Goal: Complete application form

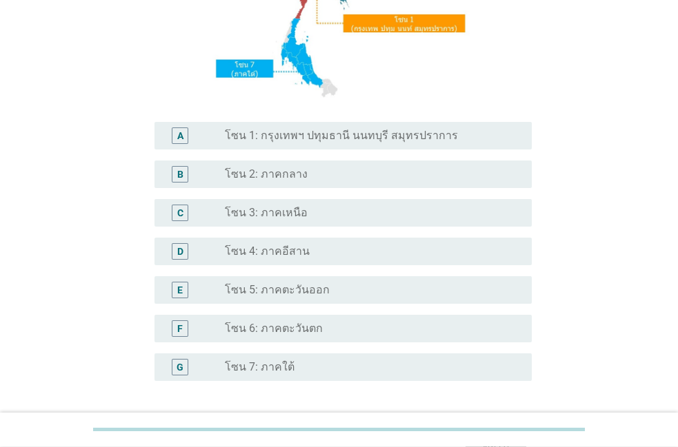
scroll to position [157, 0]
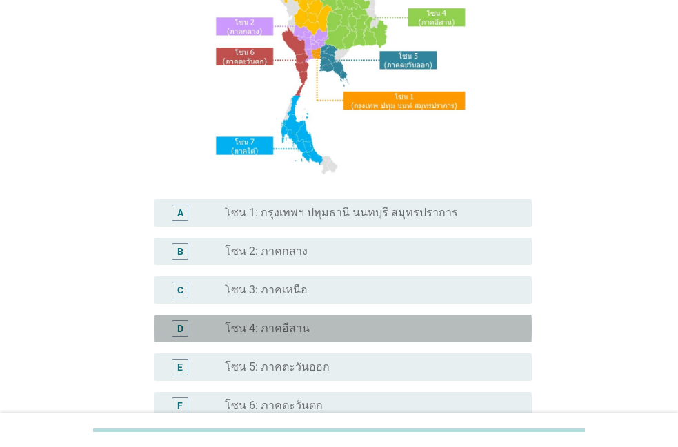
click at [483, 333] on div "radio_button_unchecked โซน 4: ภาคอีสาน" at bounding box center [367, 329] width 285 height 14
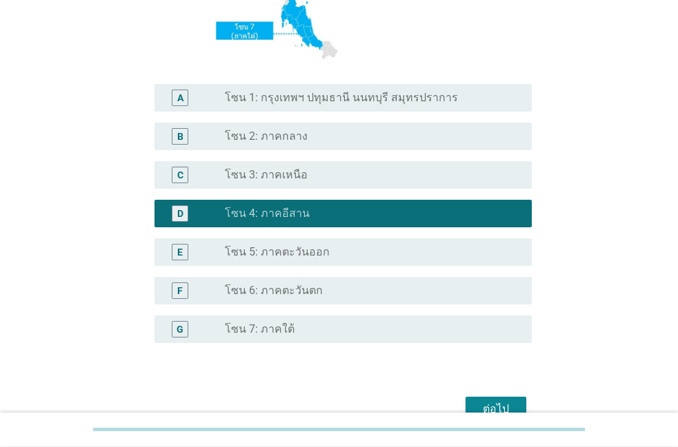
scroll to position [314, 0]
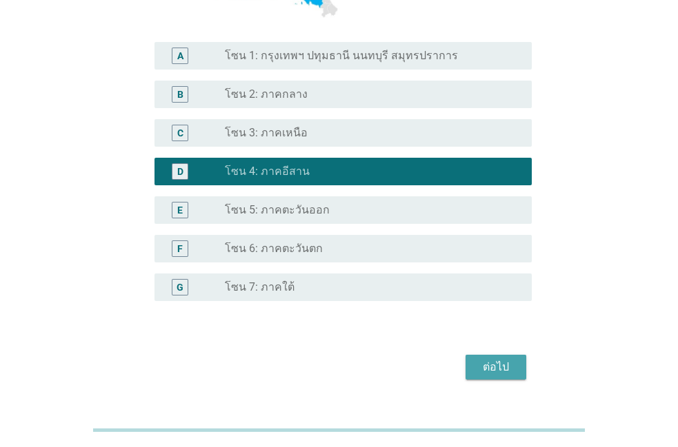
click at [486, 358] on button "ต่อไป" at bounding box center [495, 367] width 61 height 25
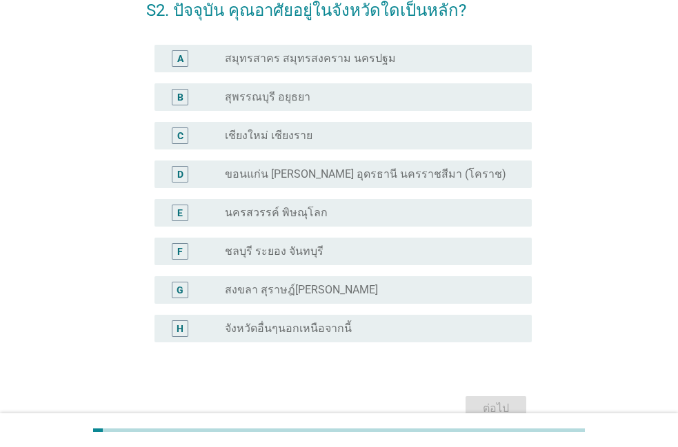
scroll to position [79, 0]
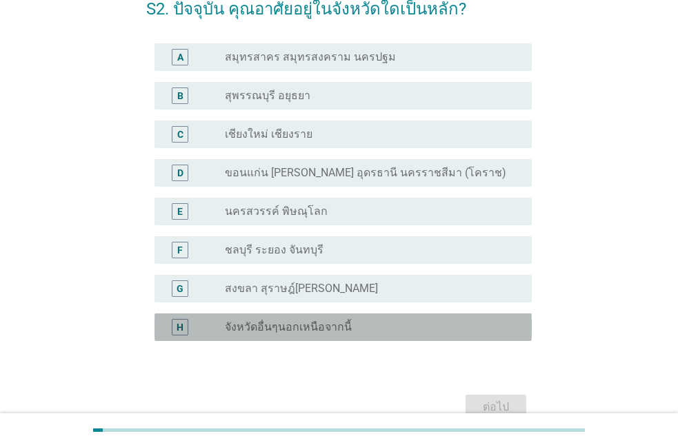
click at [363, 323] on div "radio_button_unchecked จังหวัดอื่นๆนอกเหนือจากนี้" at bounding box center [367, 328] width 285 height 14
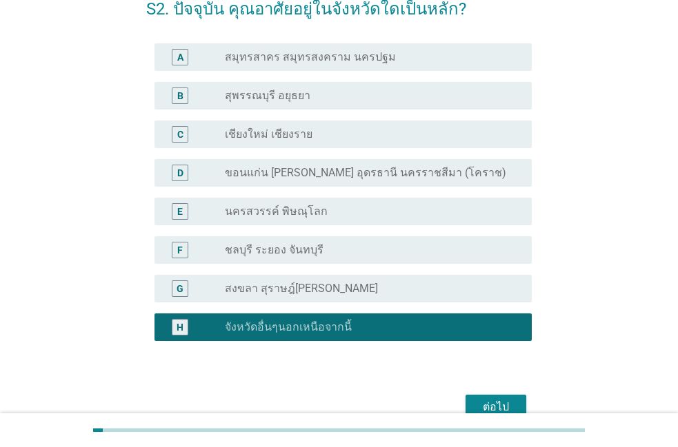
click at [505, 407] on div "ต่อไป" at bounding box center [495, 407] width 39 height 17
click at [505, 407] on div "ต่อไป" at bounding box center [338, 407] width 385 height 33
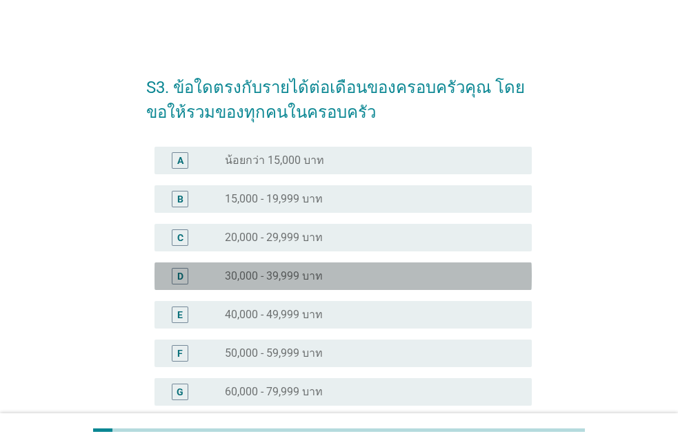
click at [365, 276] on div "radio_button_unchecked 30,000 - 39,999 บาท" at bounding box center [367, 277] width 285 height 14
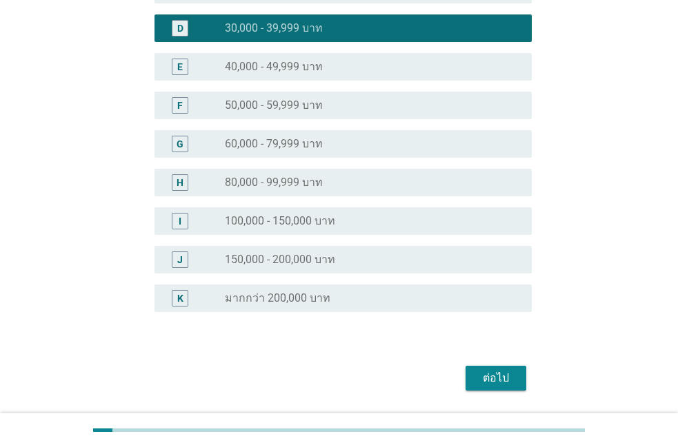
scroll to position [290, 0]
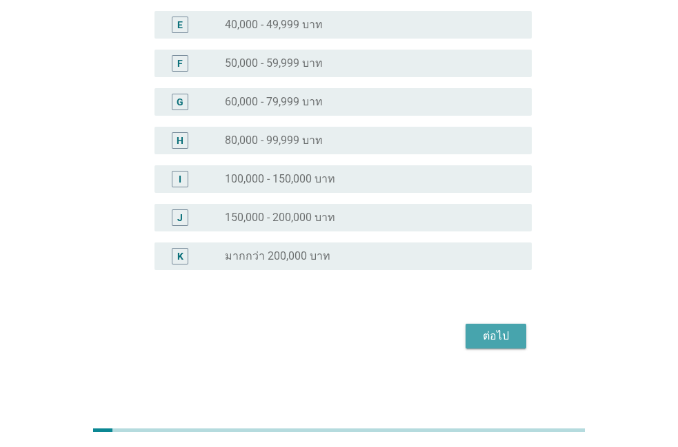
click at [509, 329] on div "ต่อไป" at bounding box center [495, 336] width 39 height 17
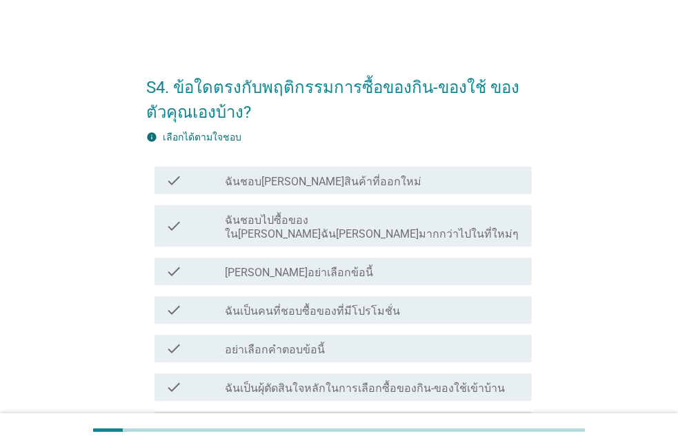
click at [319, 190] on div "check check_box_outline_blank ฉันชอบ[PERSON_NAME]สินค้าที่ออกใหม่" at bounding box center [342, 181] width 377 height 28
click at [296, 175] on label "ฉันชอบ[PERSON_NAME]สินค้าที่ออกใหม่" at bounding box center [323, 182] width 196 height 14
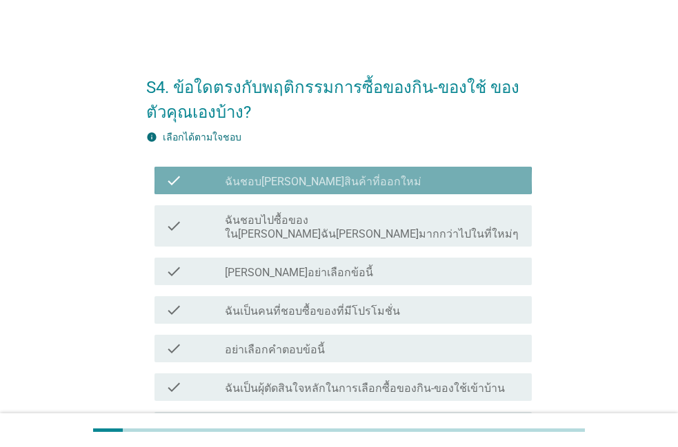
click at [296, 175] on label "ฉันชอบ[PERSON_NAME]สินค้าที่ออกใหม่" at bounding box center [323, 182] width 196 height 14
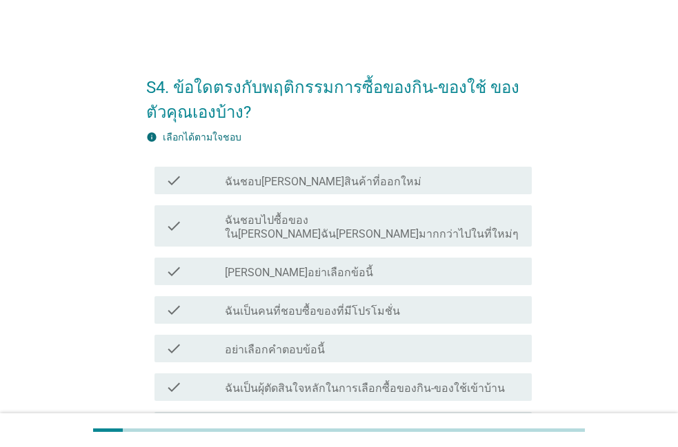
click at [296, 176] on label "ฉันชอบ[PERSON_NAME]สินค้าที่ออกใหม่" at bounding box center [323, 182] width 196 height 14
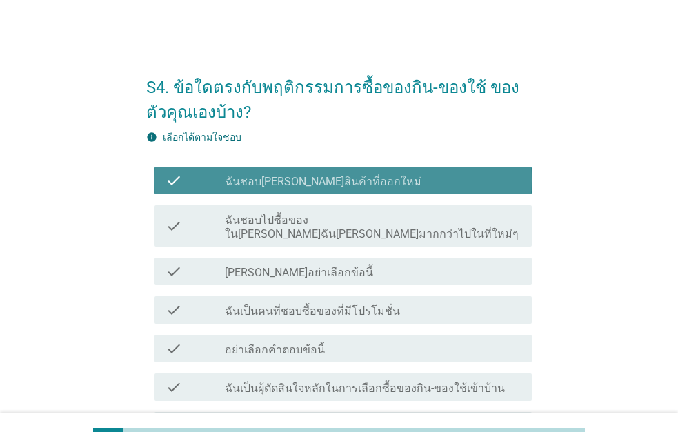
click at [296, 176] on label "ฉันชอบ[PERSON_NAME]สินค้าที่ออกใหม่" at bounding box center [323, 182] width 196 height 14
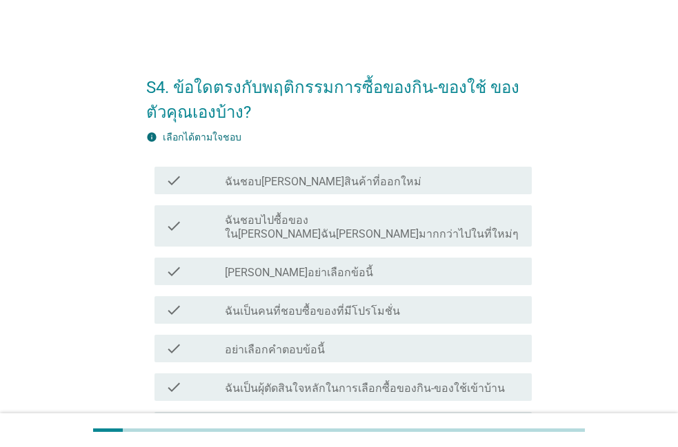
click at [296, 176] on label "ฉันชอบ[PERSON_NAME]สินค้าที่ออกใหม่" at bounding box center [323, 182] width 196 height 14
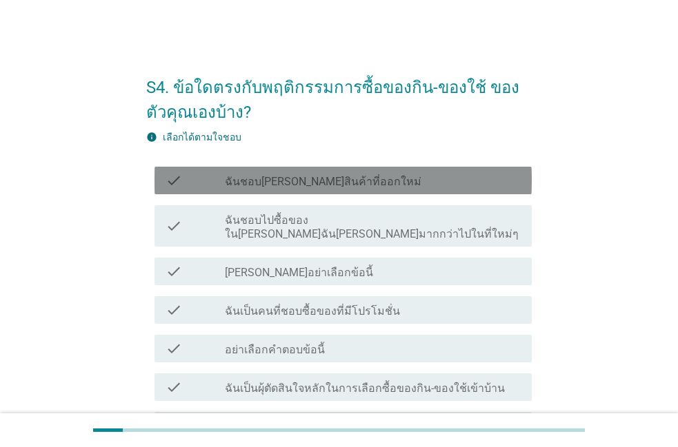
click at [296, 176] on label "ฉันชอบ[PERSON_NAME]สินค้าที่ออกใหม่" at bounding box center [323, 182] width 196 height 14
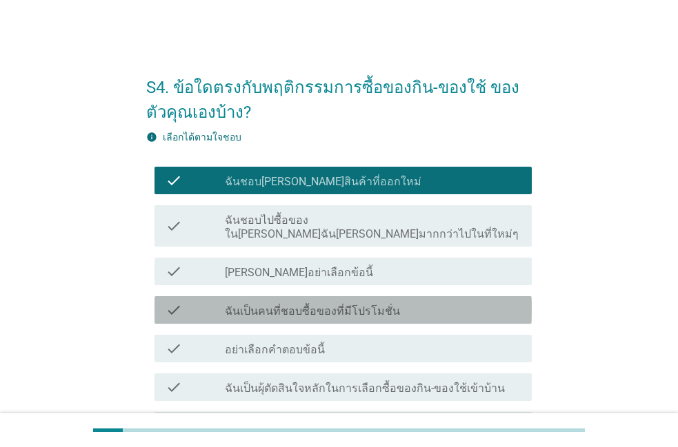
click at [283, 302] on div "check_box_outline_blank ฉันเป็นคนที่ชอบซื้อของที่มีโปรโมชั่น" at bounding box center [373, 310] width 296 height 17
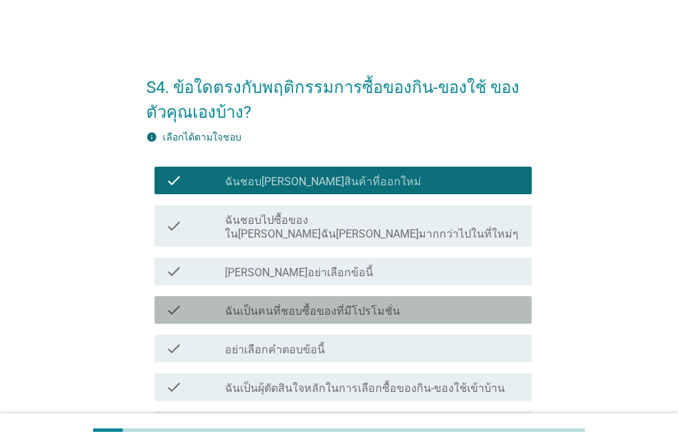
click at [283, 302] on div "check_box_outline_blank ฉันเป็นคนที่ชอบซื้อของที่มีโปรโมชั่น" at bounding box center [373, 310] width 296 height 17
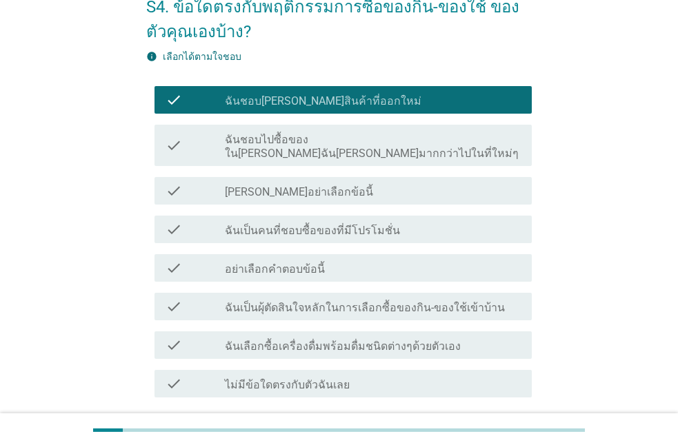
scroll to position [79, 0]
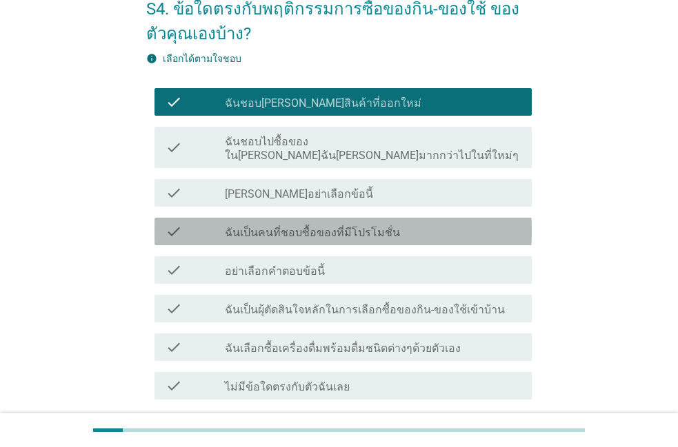
click at [281, 218] on div "check check_box_outline_blank ฉันเป็นคนที่ชอบซื้อของที่มีโปรโมชั่น" at bounding box center [342, 232] width 377 height 28
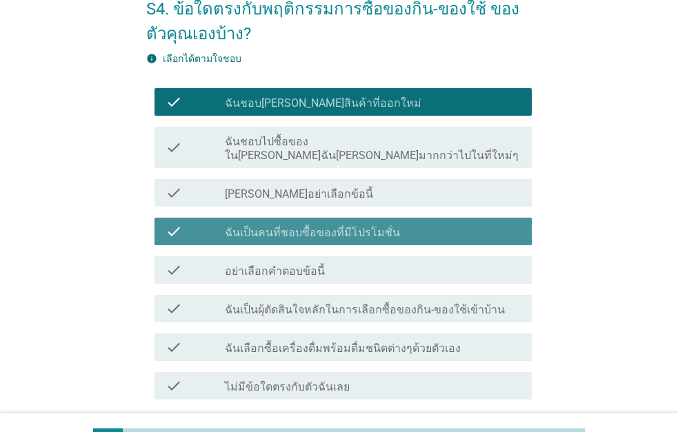
click at [281, 218] on div "check check_box_outline_blank ฉันเป็นคนที่ชอบซื้อของที่มีโปรโมชั่น" at bounding box center [342, 232] width 377 height 28
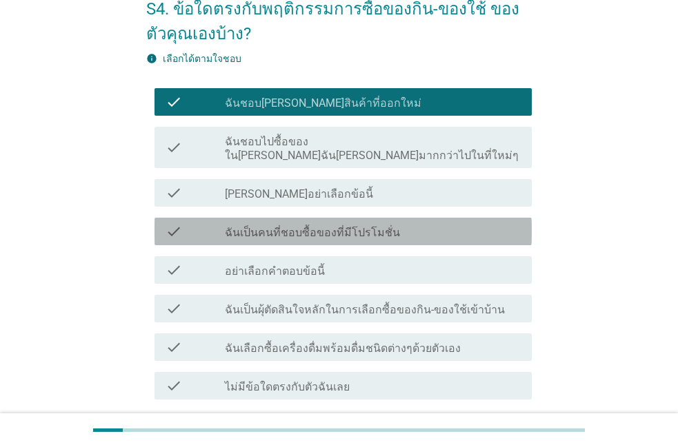
click at [281, 218] on div "check check_box_outline_blank ฉันเป็นคนที่ชอบซื้อของที่มีโปรโมชั่น" at bounding box center [342, 232] width 377 height 28
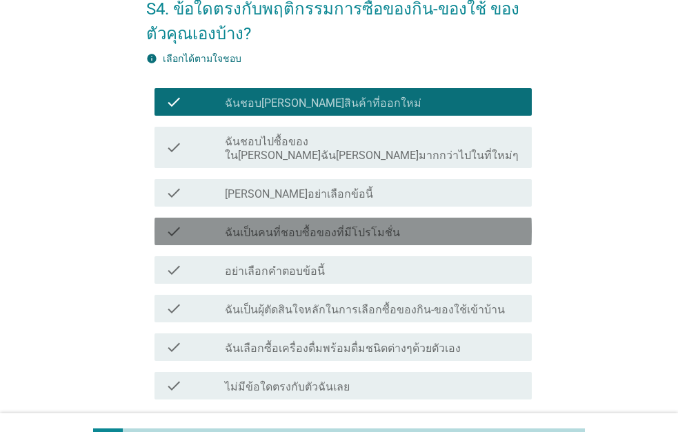
click at [281, 218] on div "check check_box_outline_blank ฉันเป็นคนที่ชอบซื้อของที่มีโปรโมชั่น" at bounding box center [342, 232] width 377 height 28
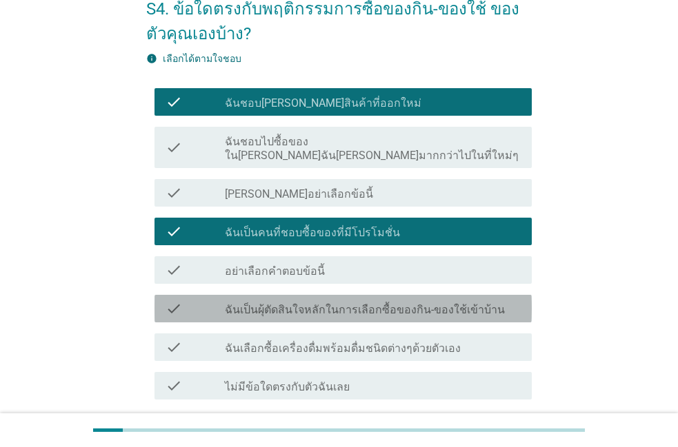
click at [312, 303] on label "ฉันเป็นผุ้ตัดสินใจหลักในการเลือกซื้อของกิน-ของใช้เข้าบ้าน" at bounding box center [365, 310] width 280 height 14
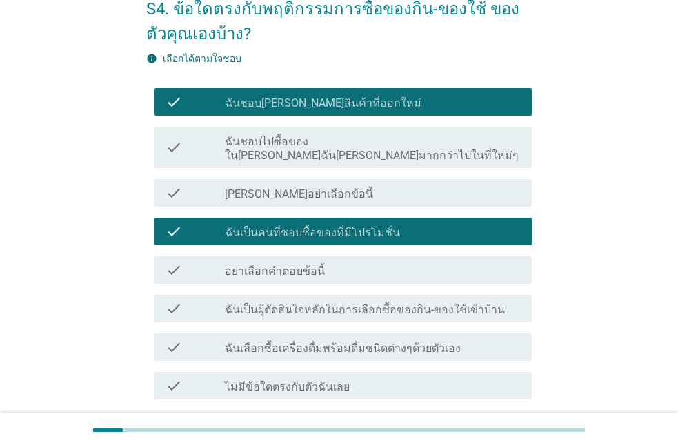
click at [312, 303] on label "ฉันเป็นผุ้ตัดสินใจหลักในการเลือกซื้อของกิน-ของใช้เข้าบ้าน" at bounding box center [365, 310] width 280 height 14
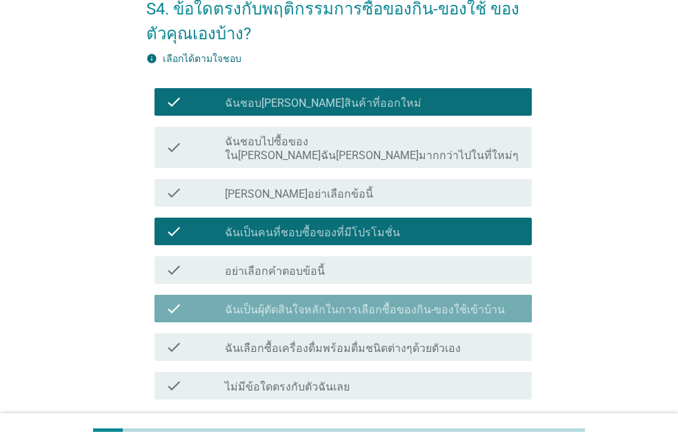
click at [312, 303] on label "ฉันเป็นผุ้ตัดสินใจหลักในการเลือกซื้อของกิน-ของใช้เข้าบ้าน" at bounding box center [365, 310] width 280 height 14
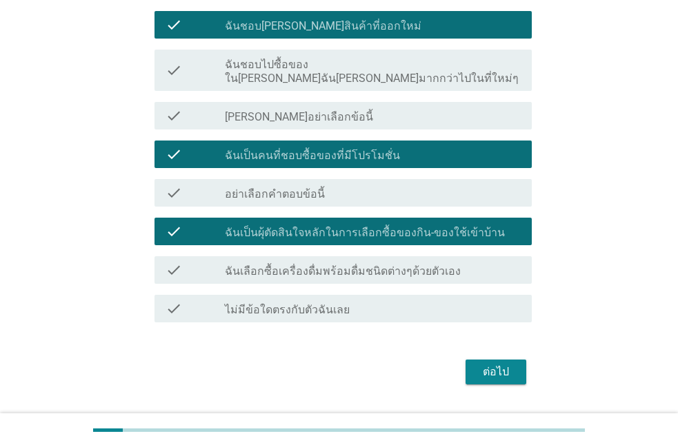
scroll to position [157, 0]
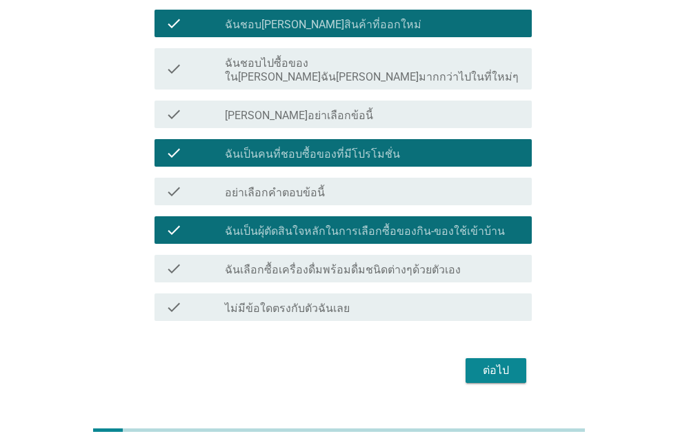
click at [318, 235] on div "check check_box ฉันเป็นผุ้ตัดสินใจหลักในการเลือกซื้อของกิน-ของใช้เข้าบ้าน" at bounding box center [338, 230] width 385 height 39
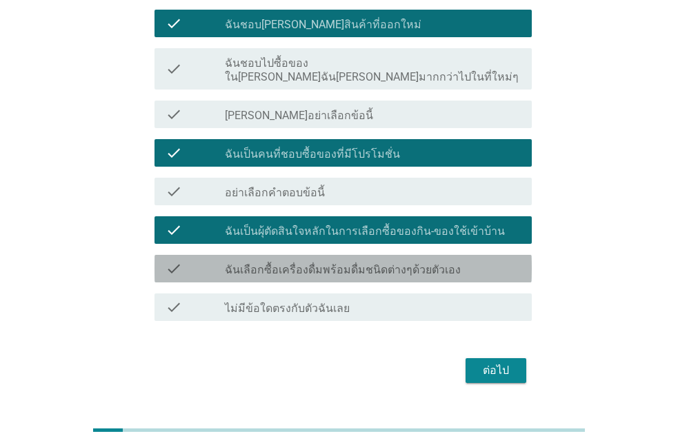
click at [308, 263] on label "ฉันเลือกซื้อเครื่องดื่มพร้อมดื่มชนิดต่างๆด้วยตัวเอง" at bounding box center [343, 270] width 236 height 14
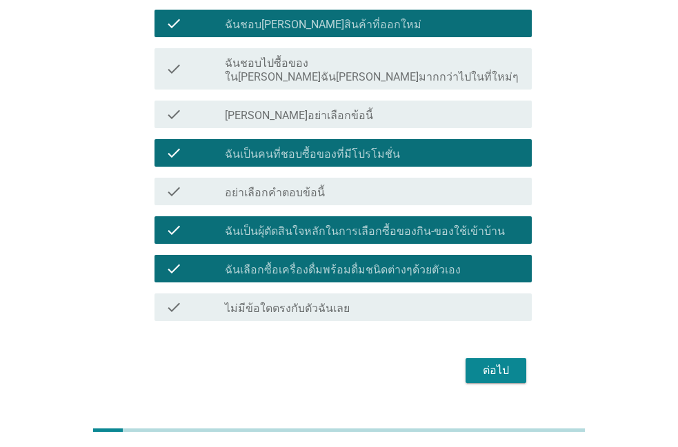
click at [468, 367] on button "ต่อไป" at bounding box center [495, 370] width 61 height 25
click at [468, 367] on div "ต่อไป" at bounding box center [338, 370] width 385 height 33
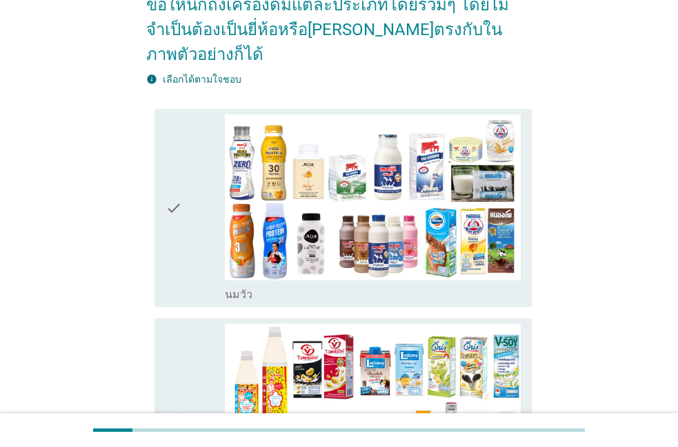
click at [192, 256] on div "check" at bounding box center [194, 208] width 59 height 188
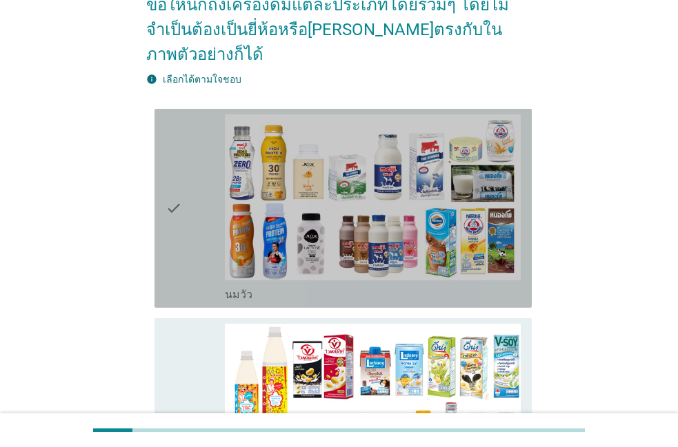
click at [192, 256] on div "check" at bounding box center [194, 208] width 59 height 188
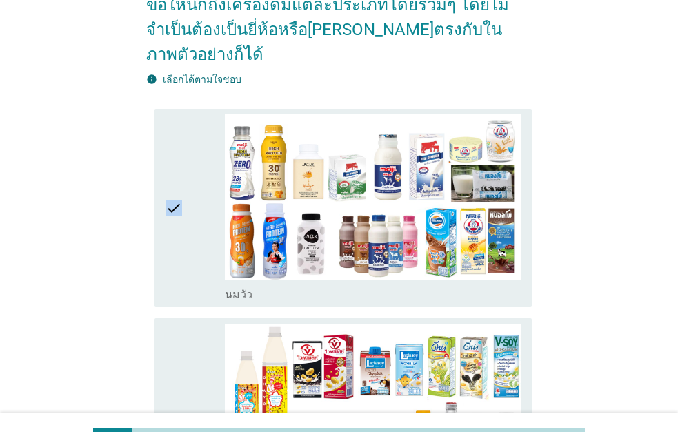
click at [193, 256] on div "check" at bounding box center [194, 208] width 59 height 188
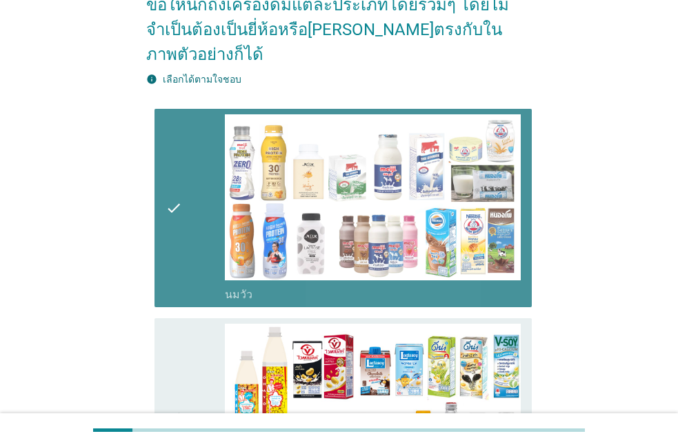
click at [193, 256] on div "check" at bounding box center [194, 208] width 59 height 188
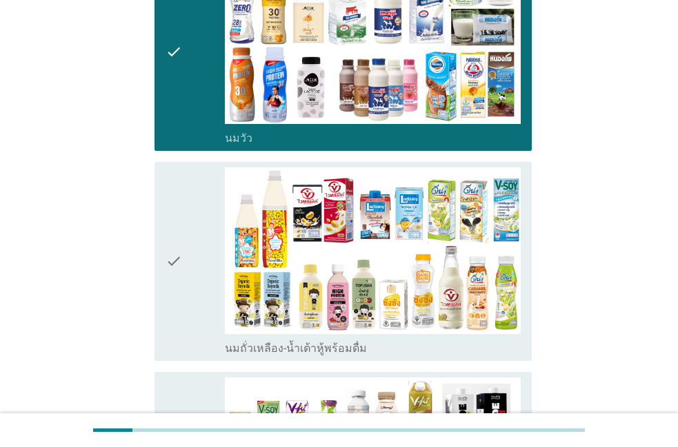
scroll to position [314, 0]
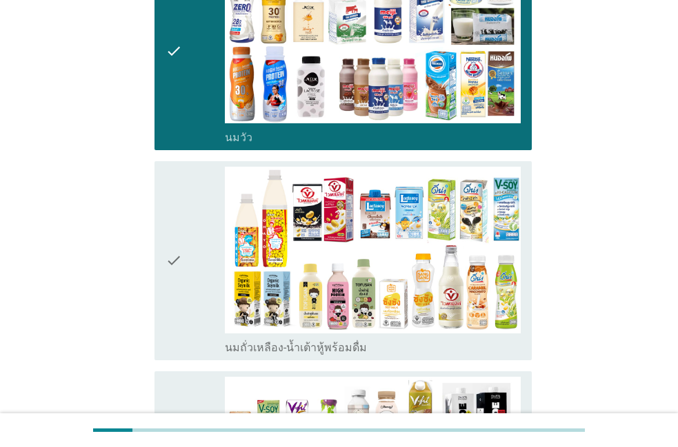
click at [215, 280] on div "check" at bounding box center [194, 261] width 59 height 188
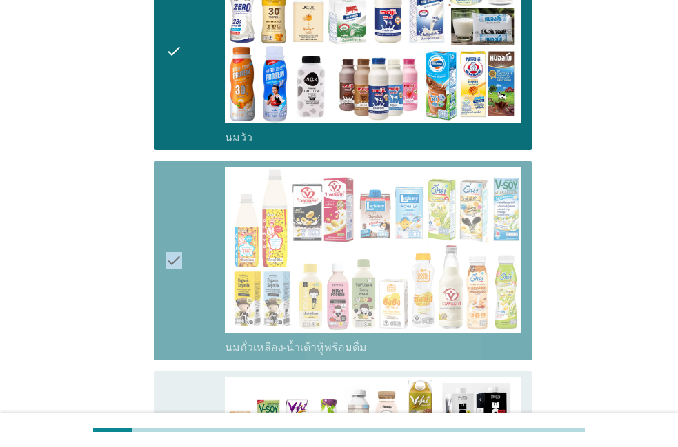
click at [215, 280] on div "check" at bounding box center [194, 261] width 59 height 188
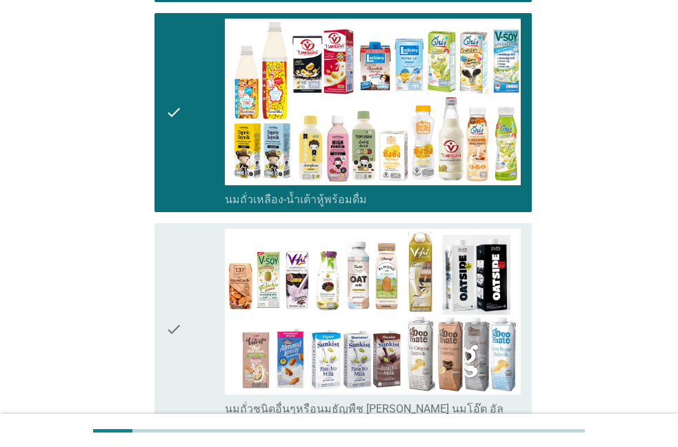
scroll to position [471, 0]
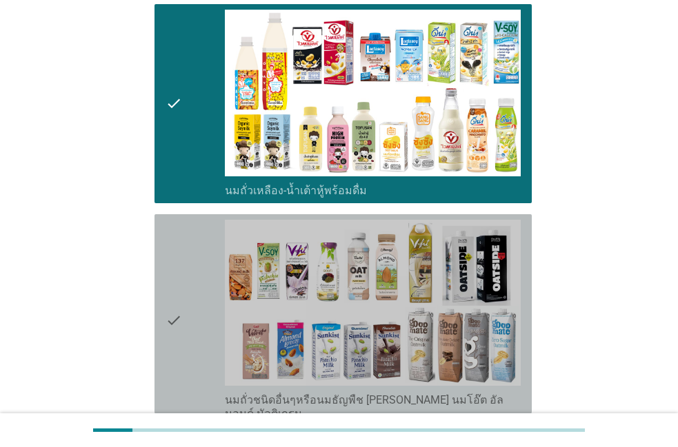
click at [215, 280] on div "check" at bounding box center [194, 321] width 59 height 202
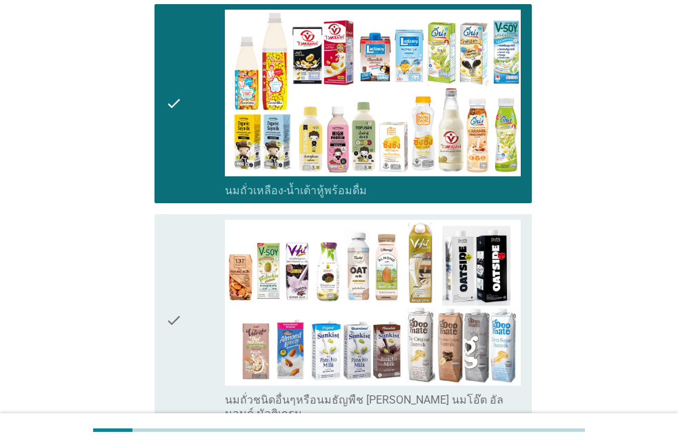
click at [215, 280] on div "check" at bounding box center [194, 321] width 59 height 202
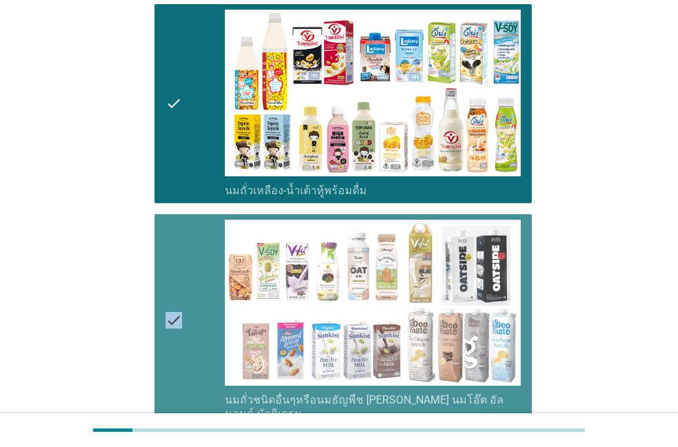
click at [215, 280] on div "check" at bounding box center [194, 321] width 59 height 202
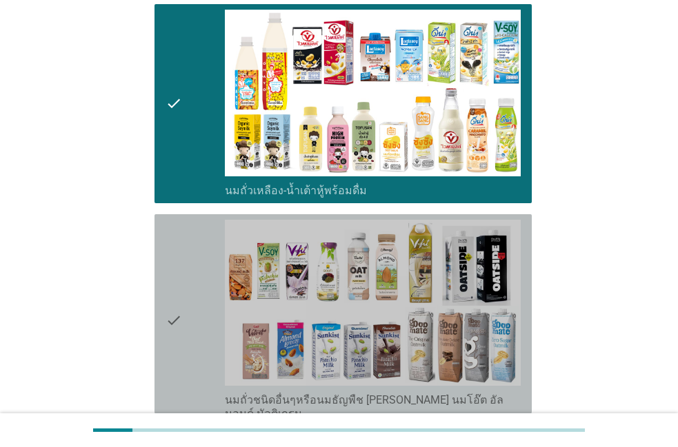
click at [198, 220] on div "check" at bounding box center [194, 321] width 59 height 202
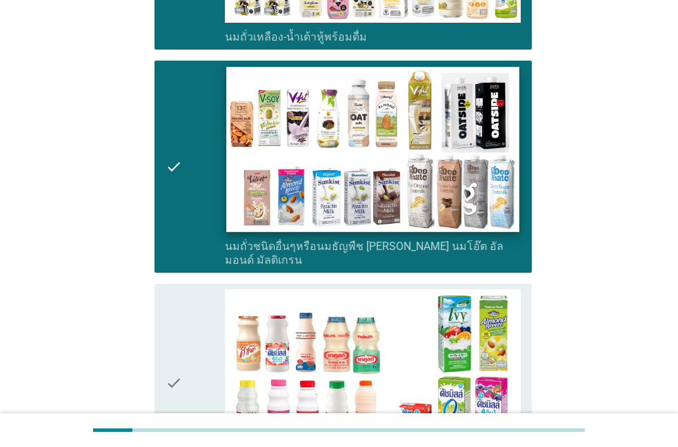
scroll to position [629, 0]
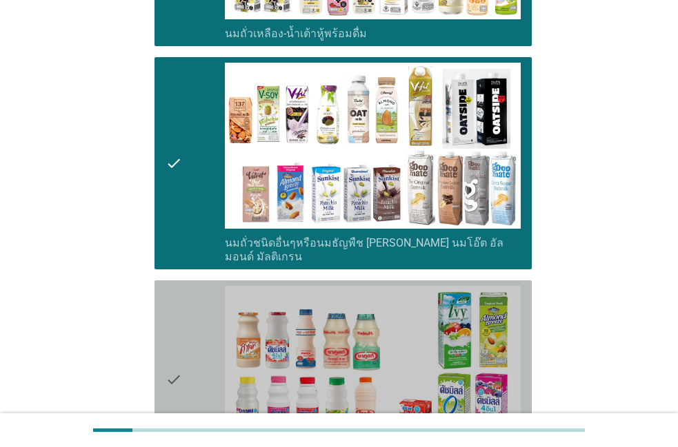
click at [195, 325] on div "check" at bounding box center [194, 380] width 59 height 188
click at [194, 325] on div "check" at bounding box center [194, 380] width 59 height 188
click at [196, 286] on div "check" at bounding box center [194, 380] width 59 height 188
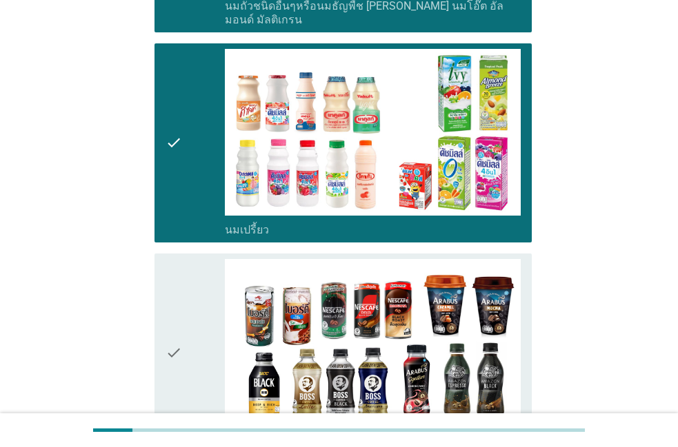
scroll to position [864, 0]
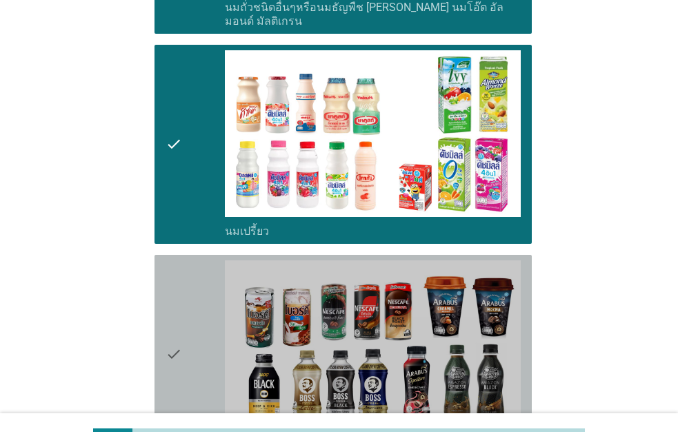
click at [190, 270] on div "check" at bounding box center [194, 355] width 59 height 188
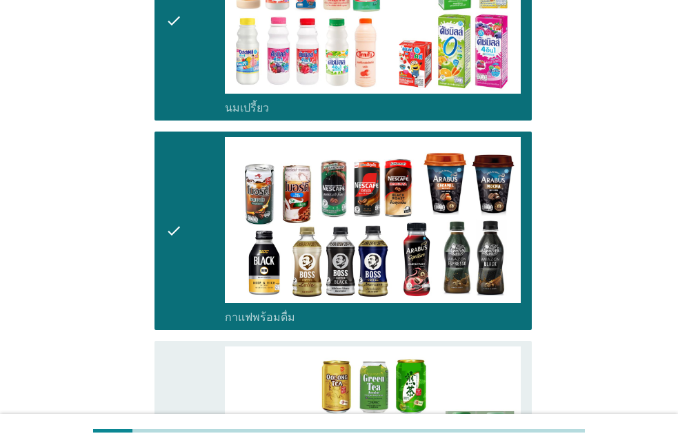
scroll to position [1022, 0]
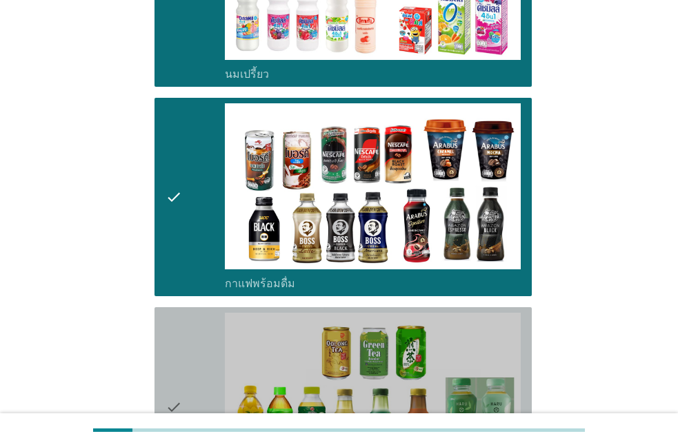
click at [190, 307] on div "check check_box_outline_blank ชาพร้อมดื่ม" at bounding box center [342, 406] width 377 height 199
